Goal: Transaction & Acquisition: Purchase product/service

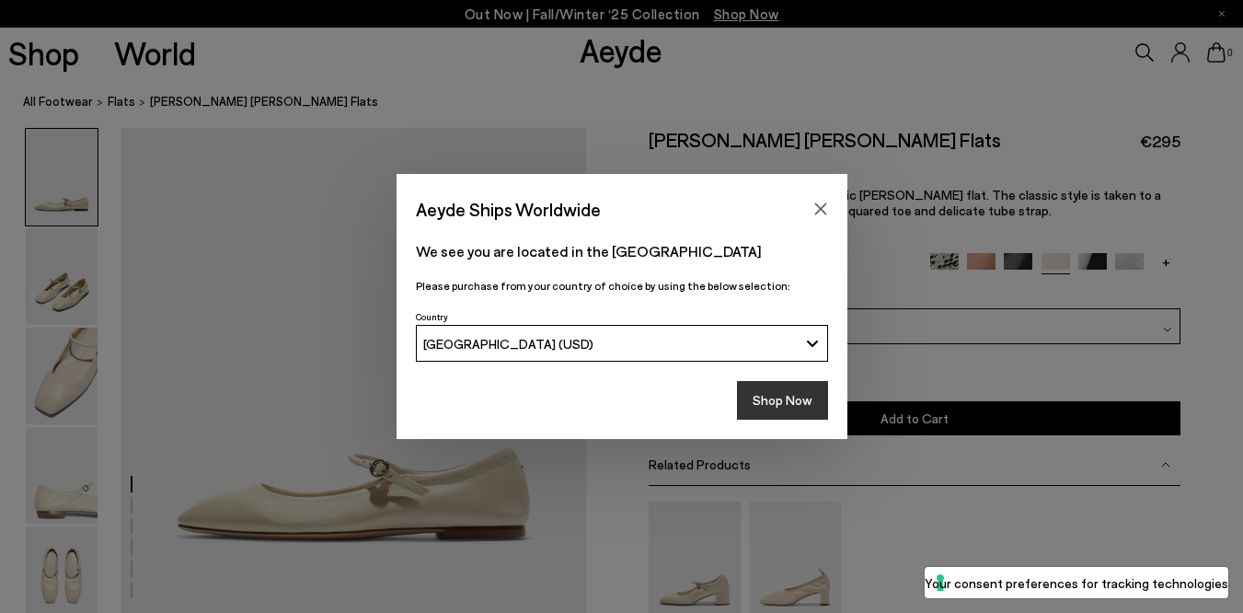
click at [810, 389] on button "Shop Now" at bounding box center [782, 400] width 91 height 39
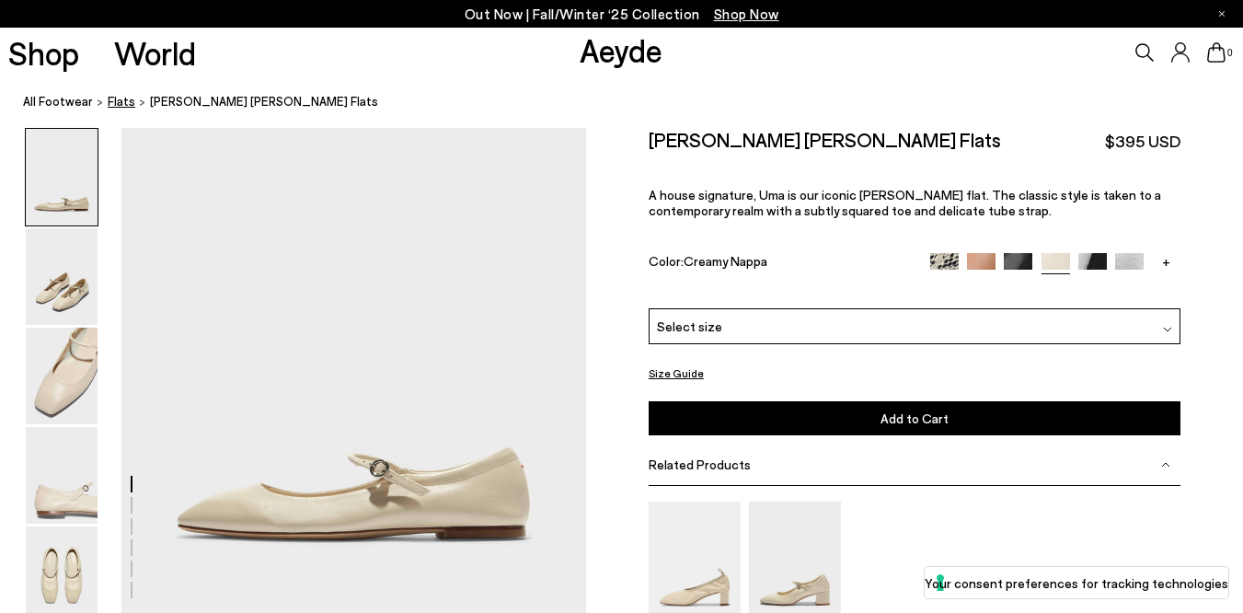
click at [118, 106] on span "flats" at bounding box center [122, 101] width 28 height 15
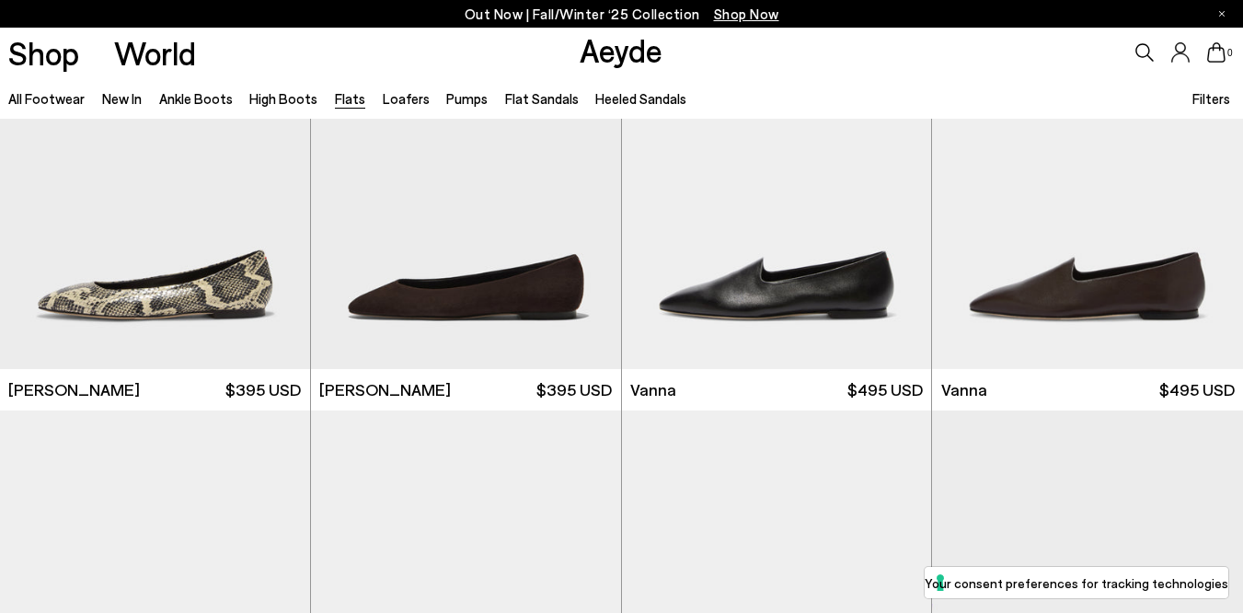
scroll to position [575, 0]
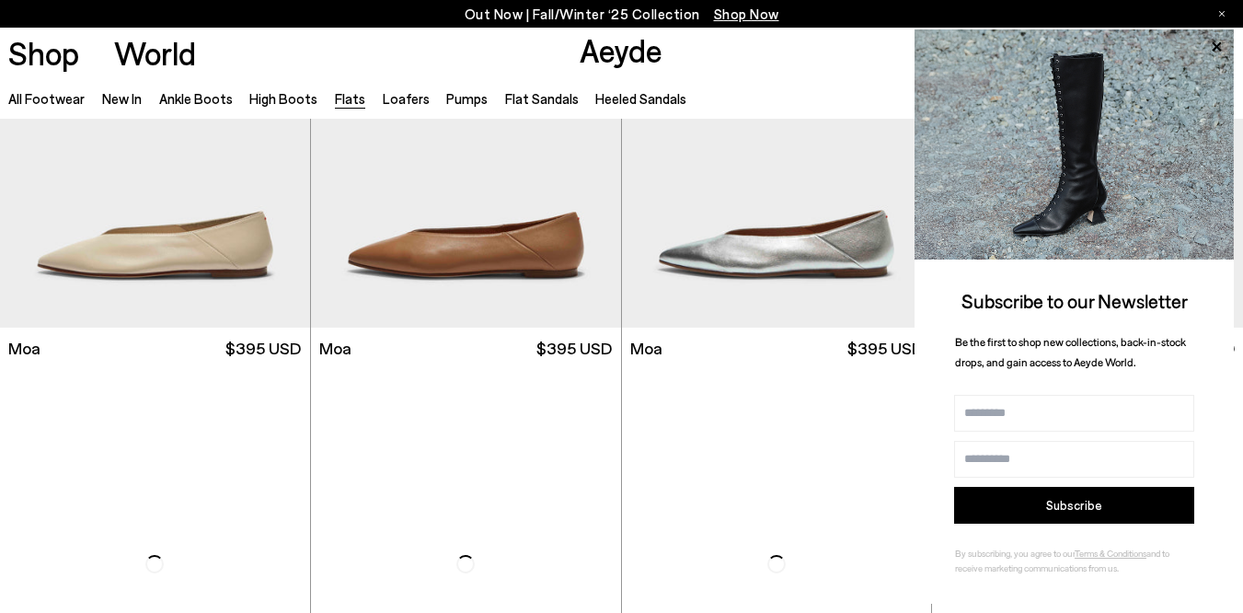
scroll to position [3200, 0]
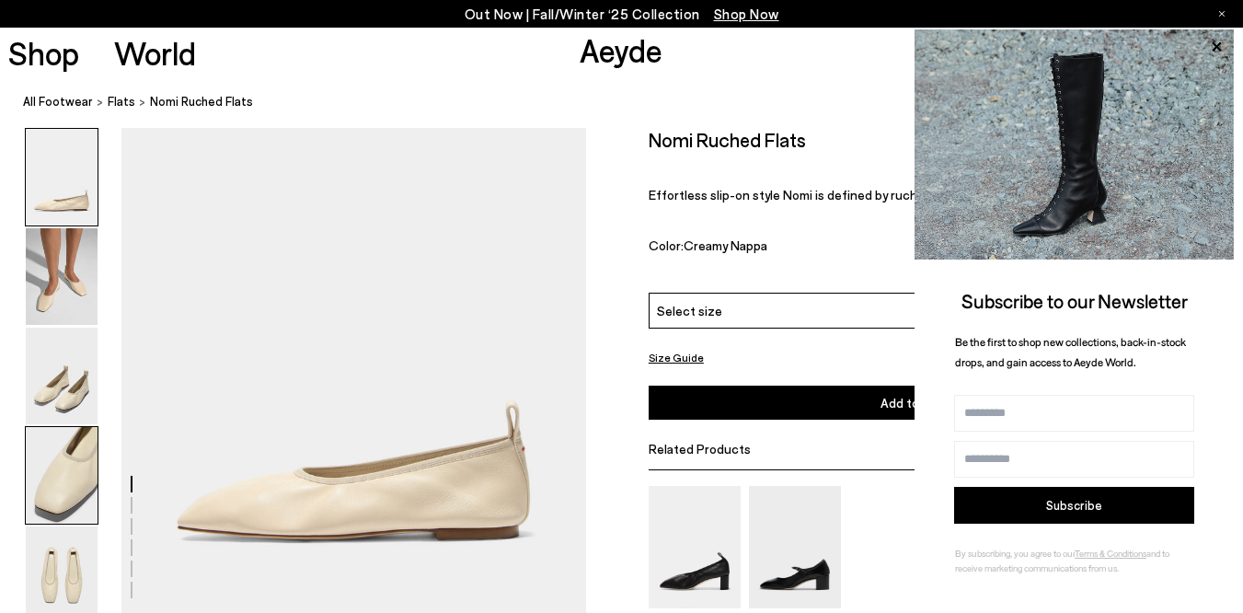
click at [79, 467] on img at bounding box center [62, 475] width 72 height 97
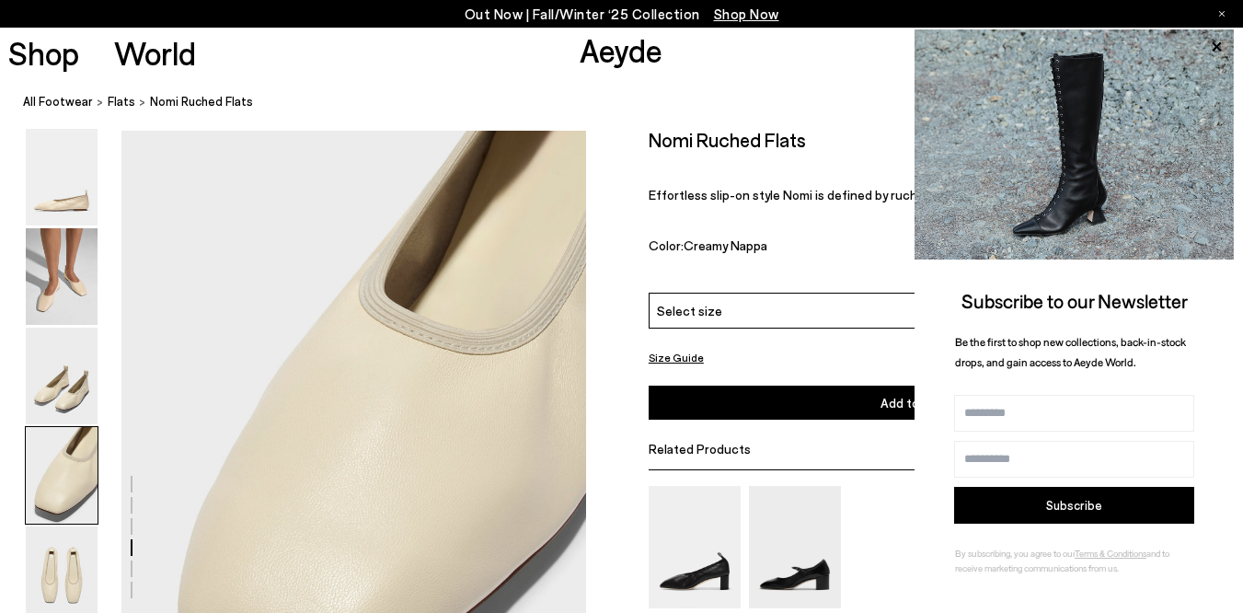
scroll to position [1735, 0]
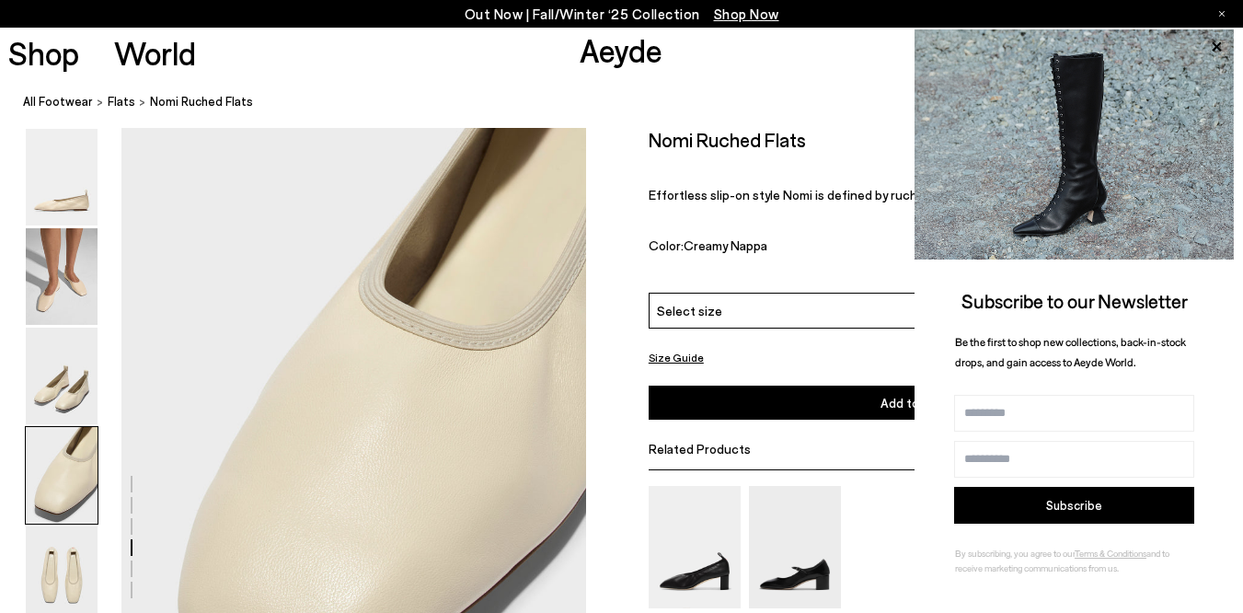
click at [804, 300] on div "Select size" at bounding box center [915, 311] width 533 height 36
